Goal: Find specific page/section: Find specific page/section

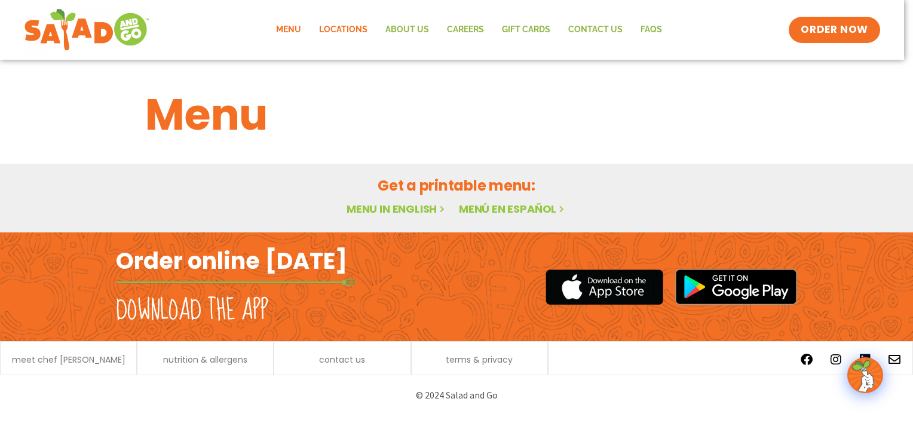
click at [343, 24] on link "Locations" at bounding box center [343, 29] width 66 height 27
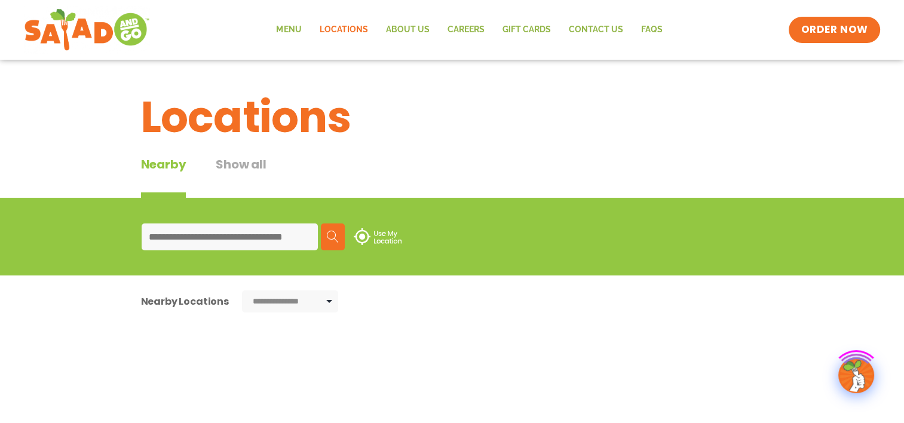
type input "**********"
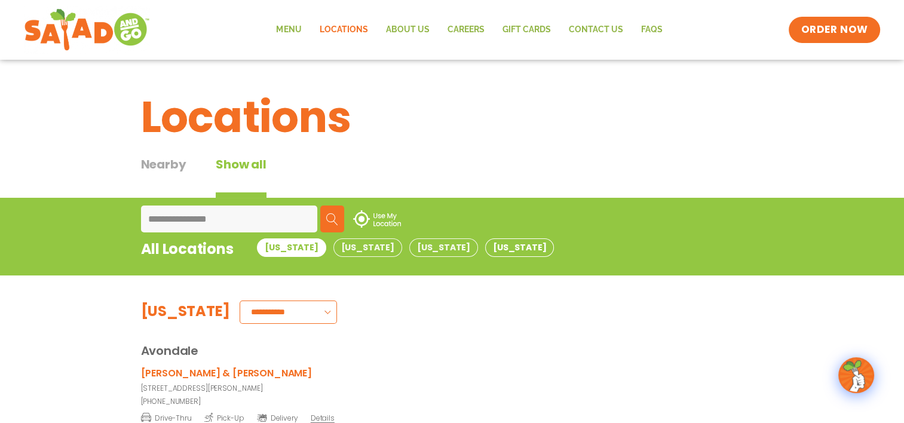
click at [485, 248] on button "[US_STATE]" at bounding box center [519, 247] width 69 height 19
click at [485, 243] on button "[US_STATE]" at bounding box center [519, 247] width 69 height 19
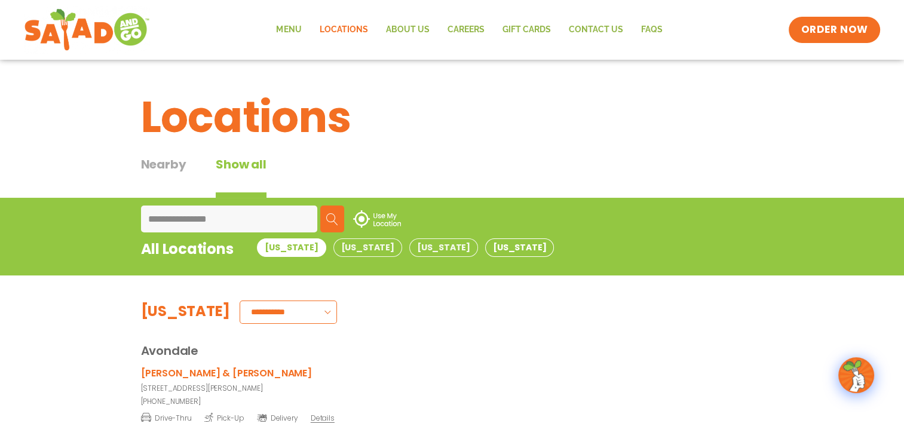
click at [485, 243] on button "[US_STATE]" at bounding box center [519, 247] width 69 height 19
click at [485, 243] on button "Texas" at bounding box center [519, 247] width 69 height 19
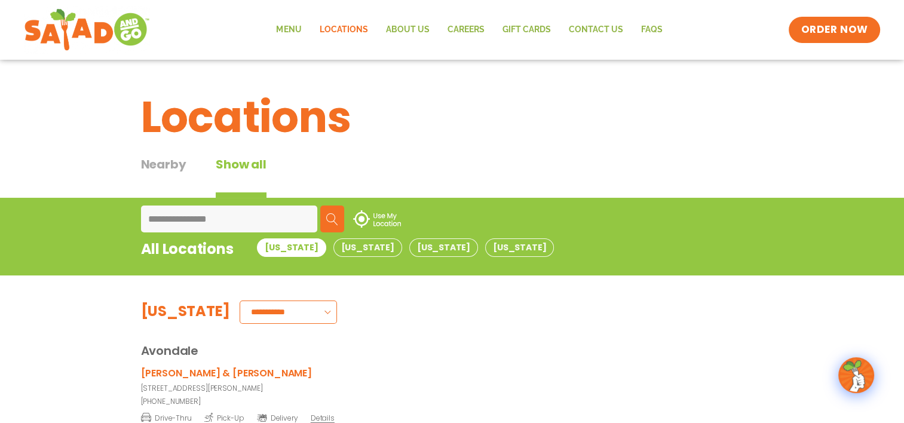
click at [335, 213] on img at bounding box center [332, 219] width 12 height 12
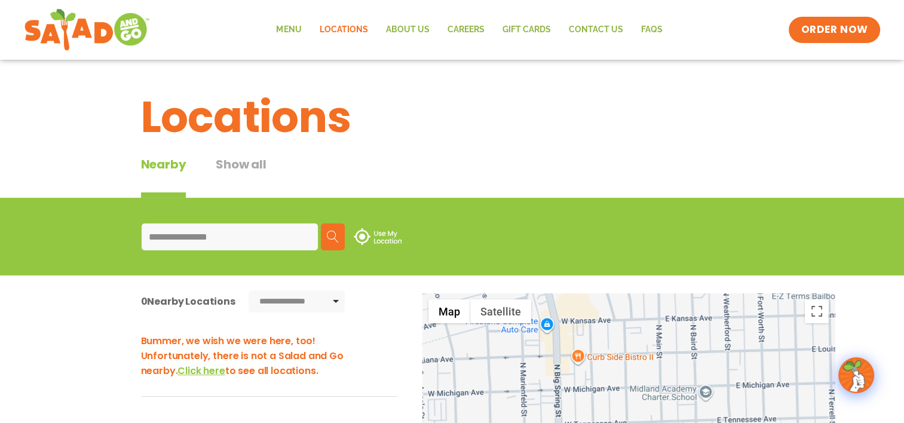
click at [369, 165] on div "Nearby Show all" at bounding box center [452, 176] width 623 height 42
